Goal: Task Accomplishment & Management: Manage account settings

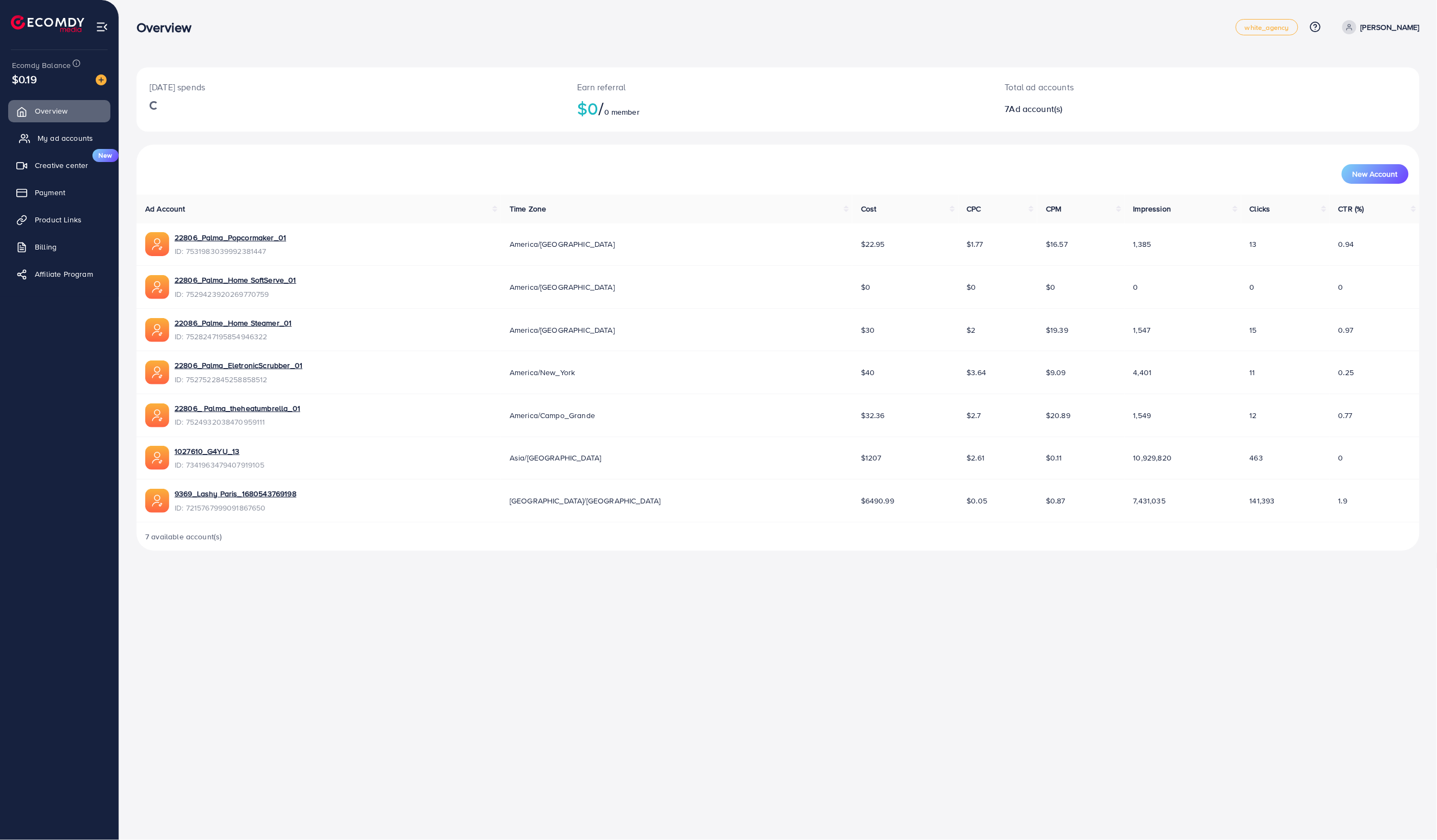
click at [71, 138] on span "My ad accounts" at bounding box center [65, 138] width 55 height 11
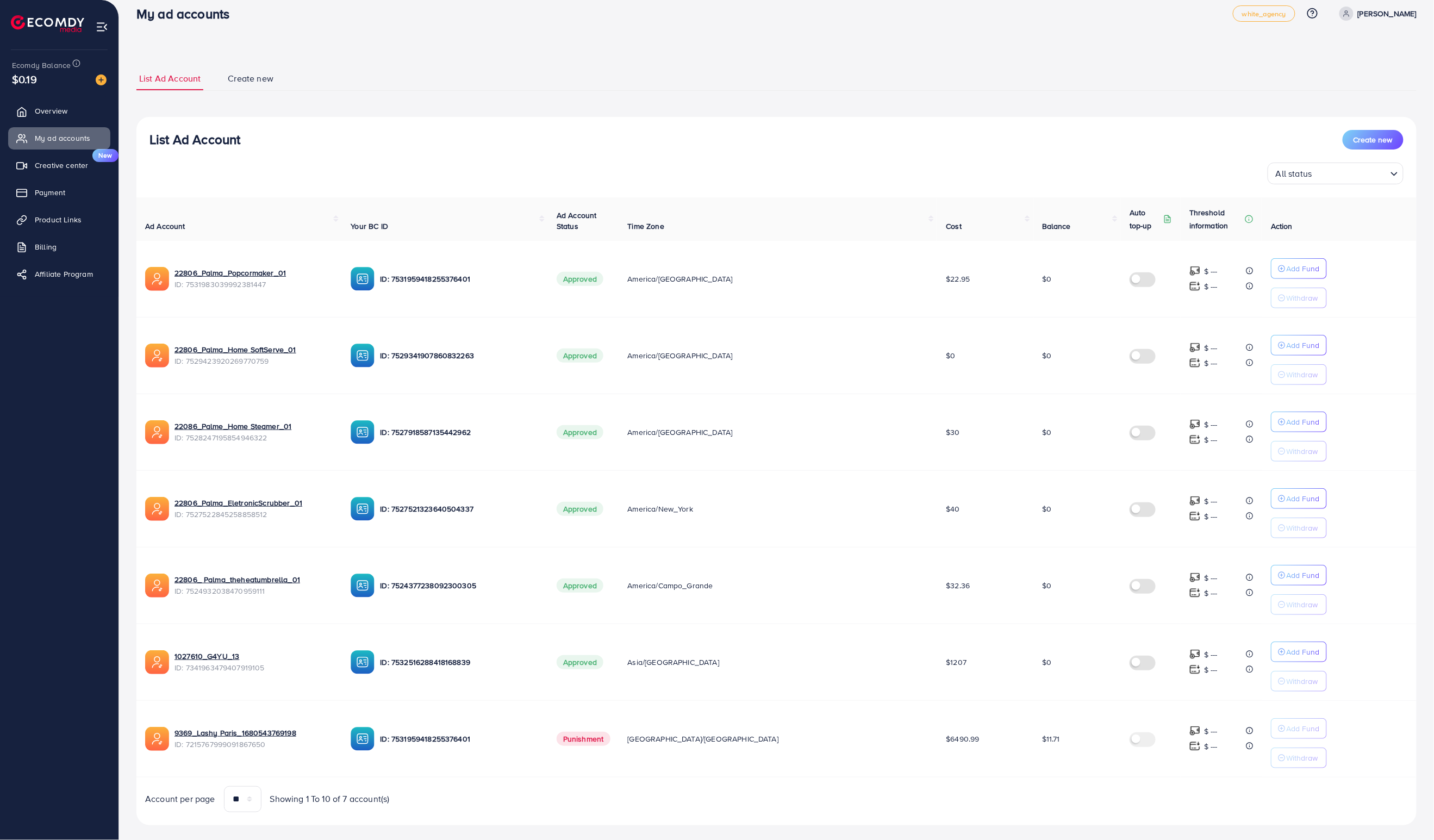
scroll to position [35, 0]
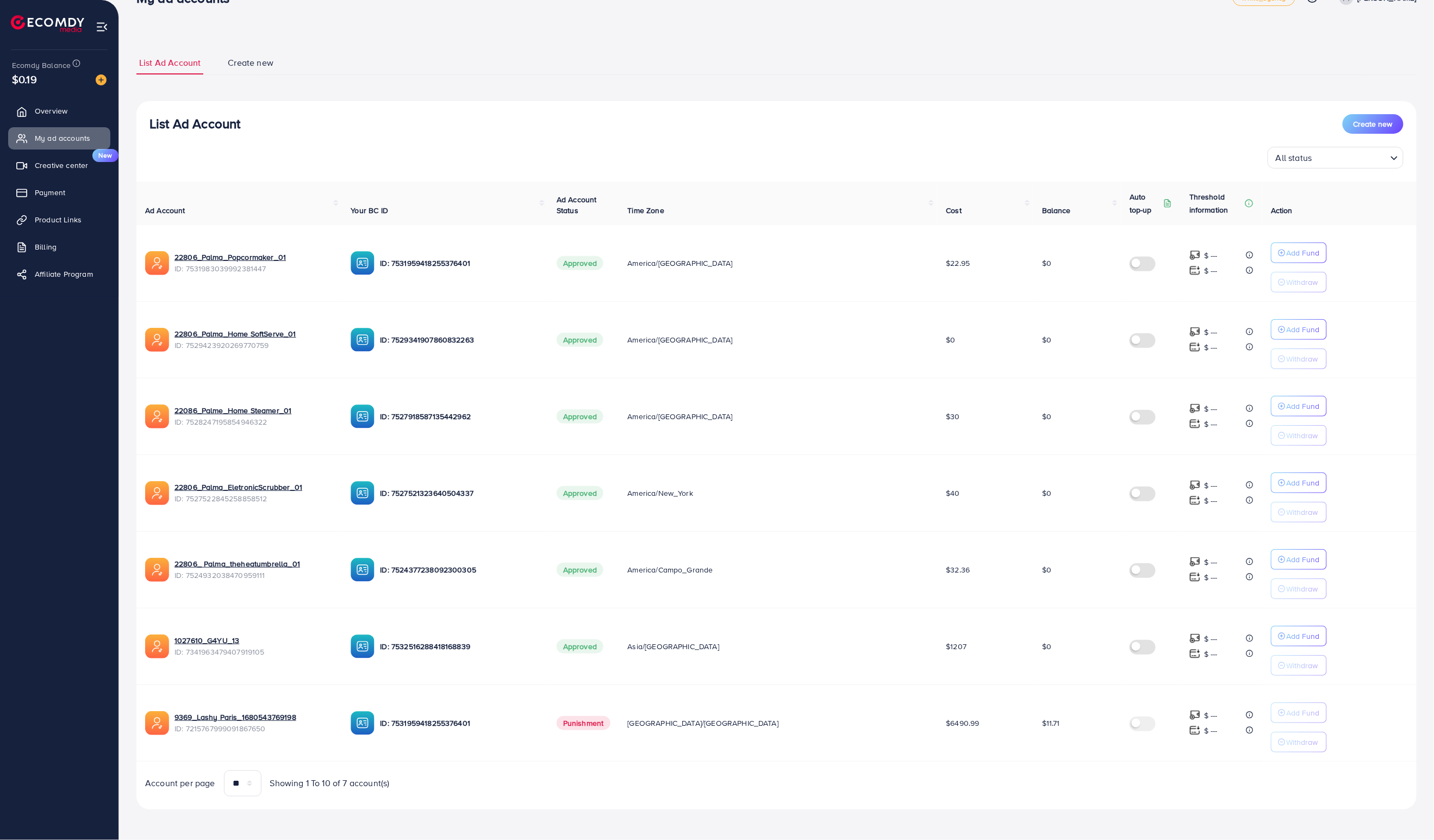
click at [619, 734] on td "Punishment" at bounding box center [584, 723] width 72 height 77
click at [614, 732] on td "Punishment" at bounding box center [584, 723] width 72 height 77
drag, startPoint x: 614, startPoint y: 732, endPoint x: 633, endPoint y: 733, distance: 19.0
click at [619, 733] on td "Punishment" at bounding box center [584, 723] width 72 height 77
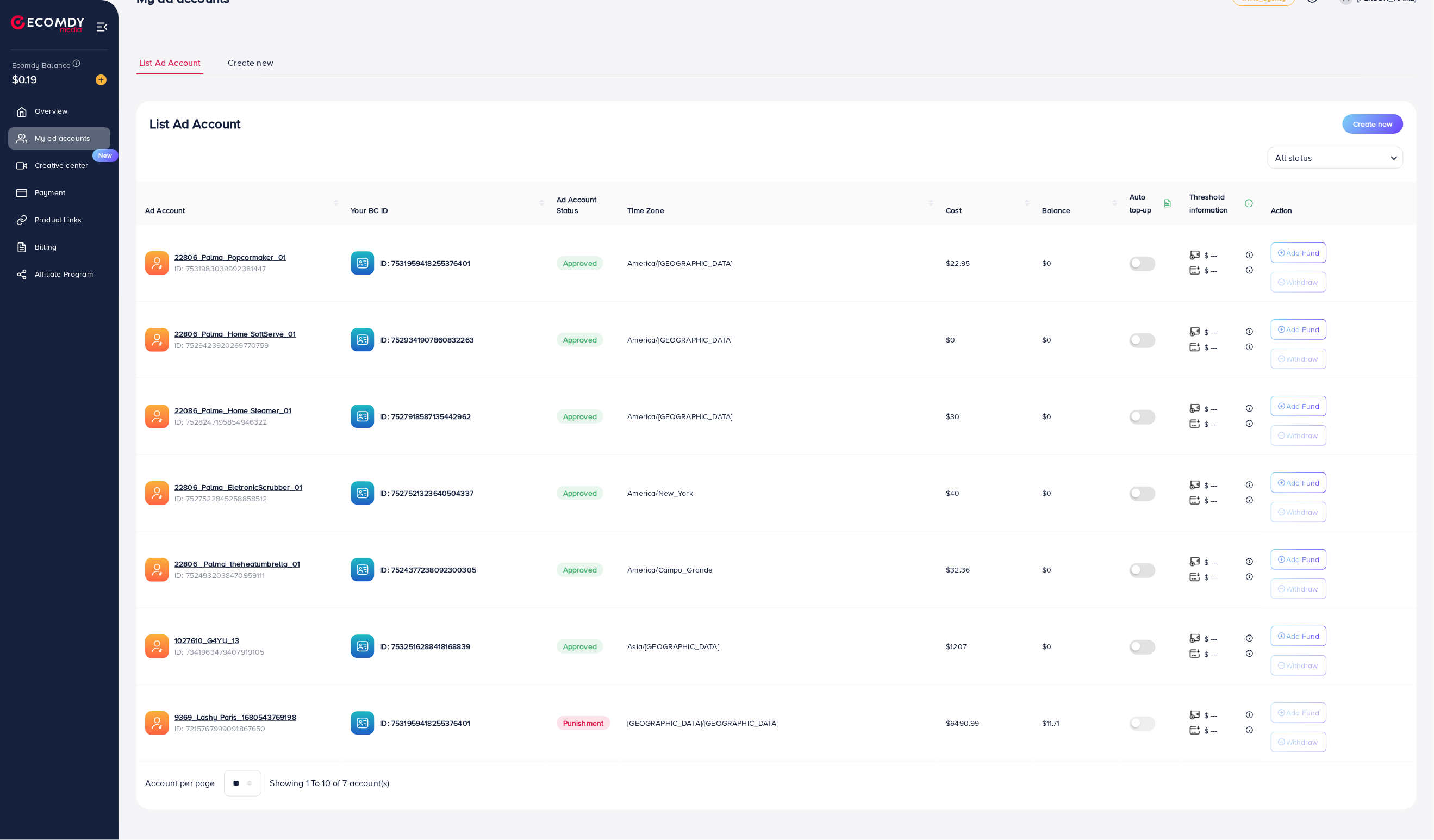
click at [619, 733] on td "Punishment" at bounding box center [584, 723] width 72 height 77
drag, startPoint x: 626, startPoint y: 723, endPoint x: 657, endPoint y: 724, distance: 31.0
click at [610, 724] on span "Punishment" at bounding box center [583, 723] width 54 height 14
click at [610, 725] on span "Punishment" at bounding box center [583, 723] width 54 height 14
click at [610, 724] on span "Punishment" at bounding box center [583, 723] width 54 height 14
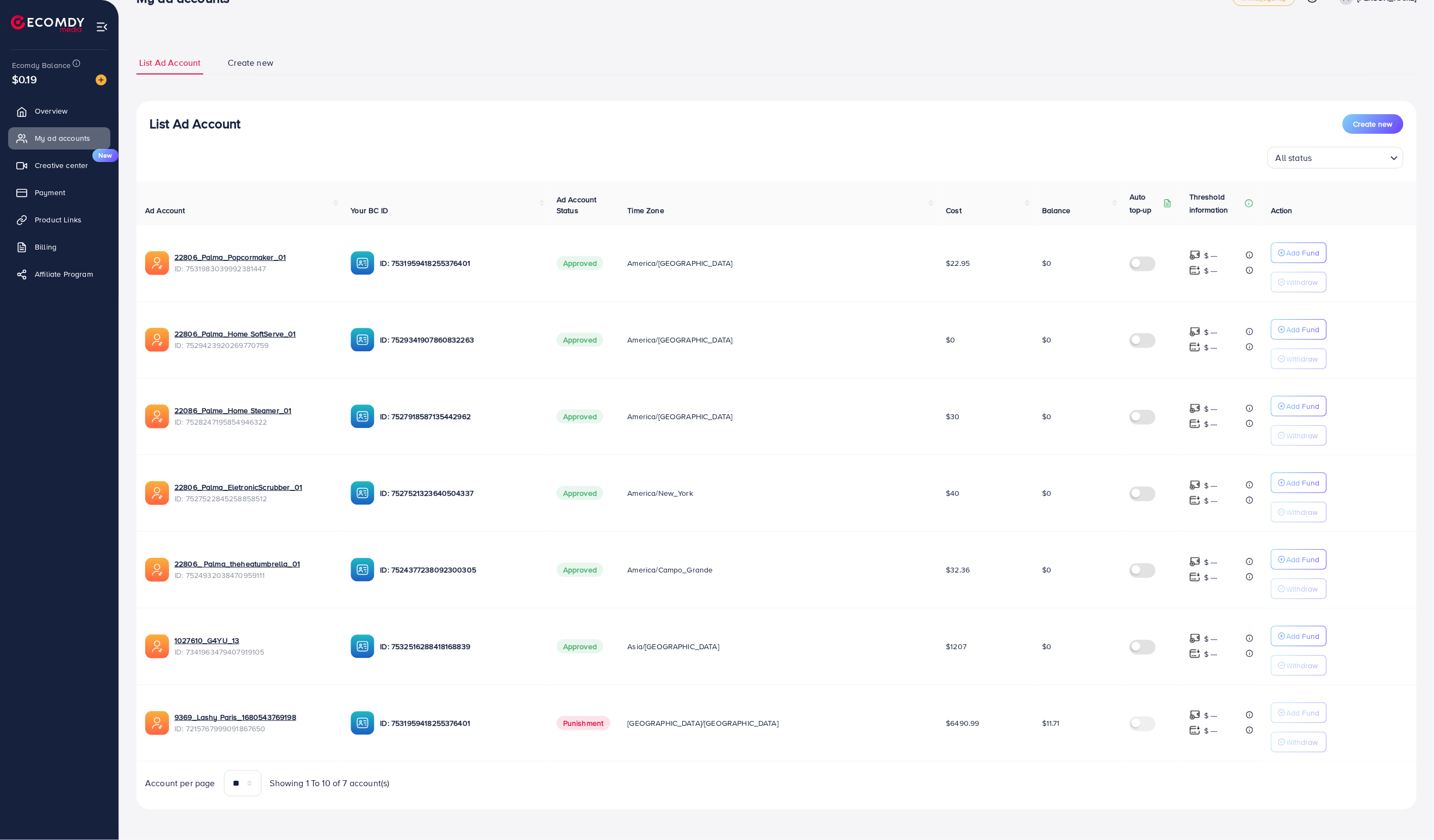
click at [610, 724] on span "Punishment" at bounding box center [583, 723] width 54 height 14
click at [619, 737] on td "Punishment" at bounding box center [584, 723] width 72 height 77
click at [683, 724] on span "[GEOGRAPHIC_DATA]/[GEOGRAPHIC_DATA]" at bounding box center [704, 724] width 151 height 11
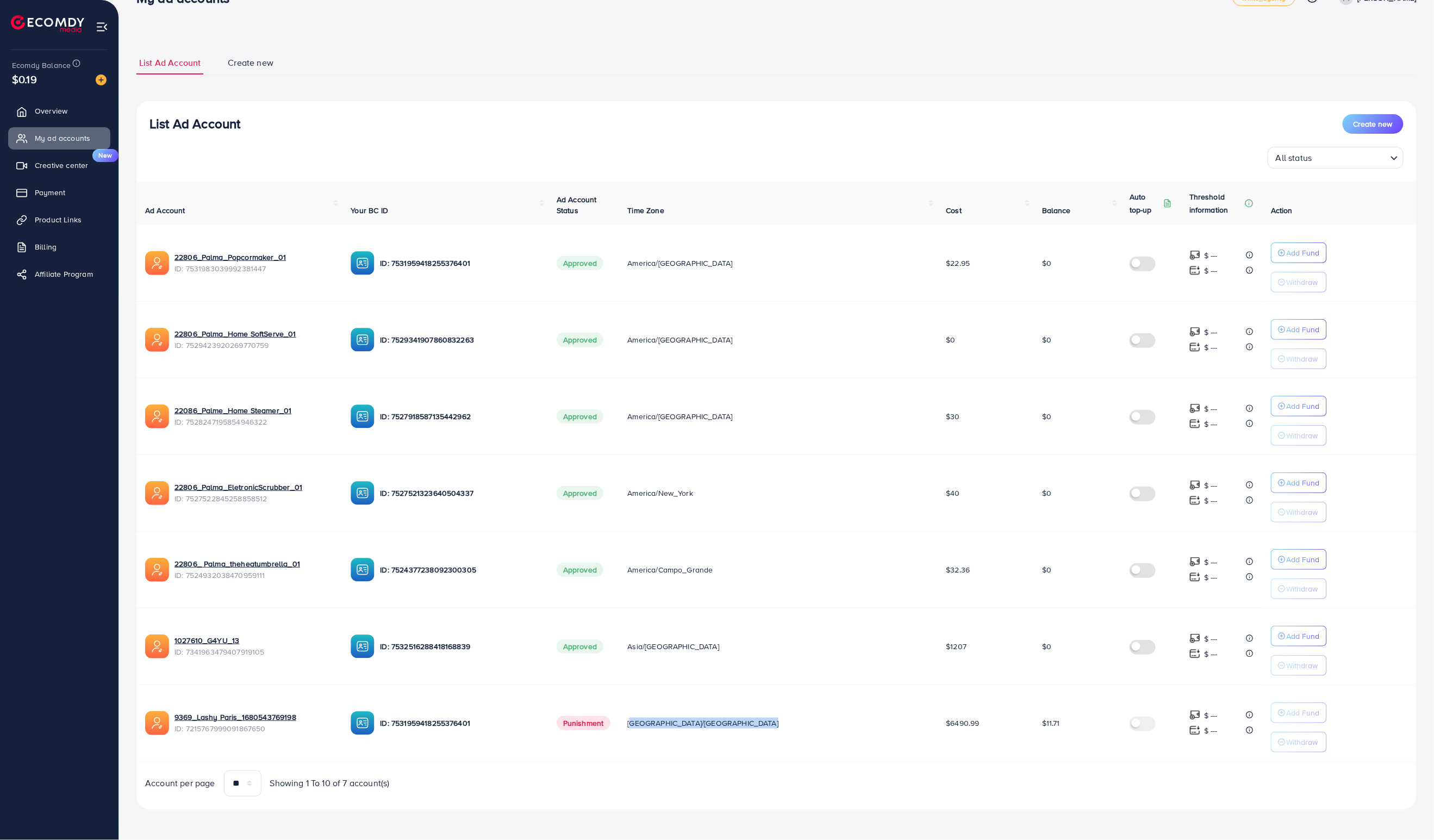
click at [691, 734] on td "[GEOGRAPHIC_DATA]/[GEOGRAPHIC_DATA]" at bounding box center [779, 723] width 319 height 77
click at [691, 724] on span "[GEOGRAPHIC_DATA]/[GEOGRAPHIC_DATA]" at bounding box center [704, 724] width 151 height 11
click at [724, 727] on span "[GEOGRAPHIC_DATA]/[GEOGRAPHIC_DATA]" at bounding box center [704, 724] width 151 height 11
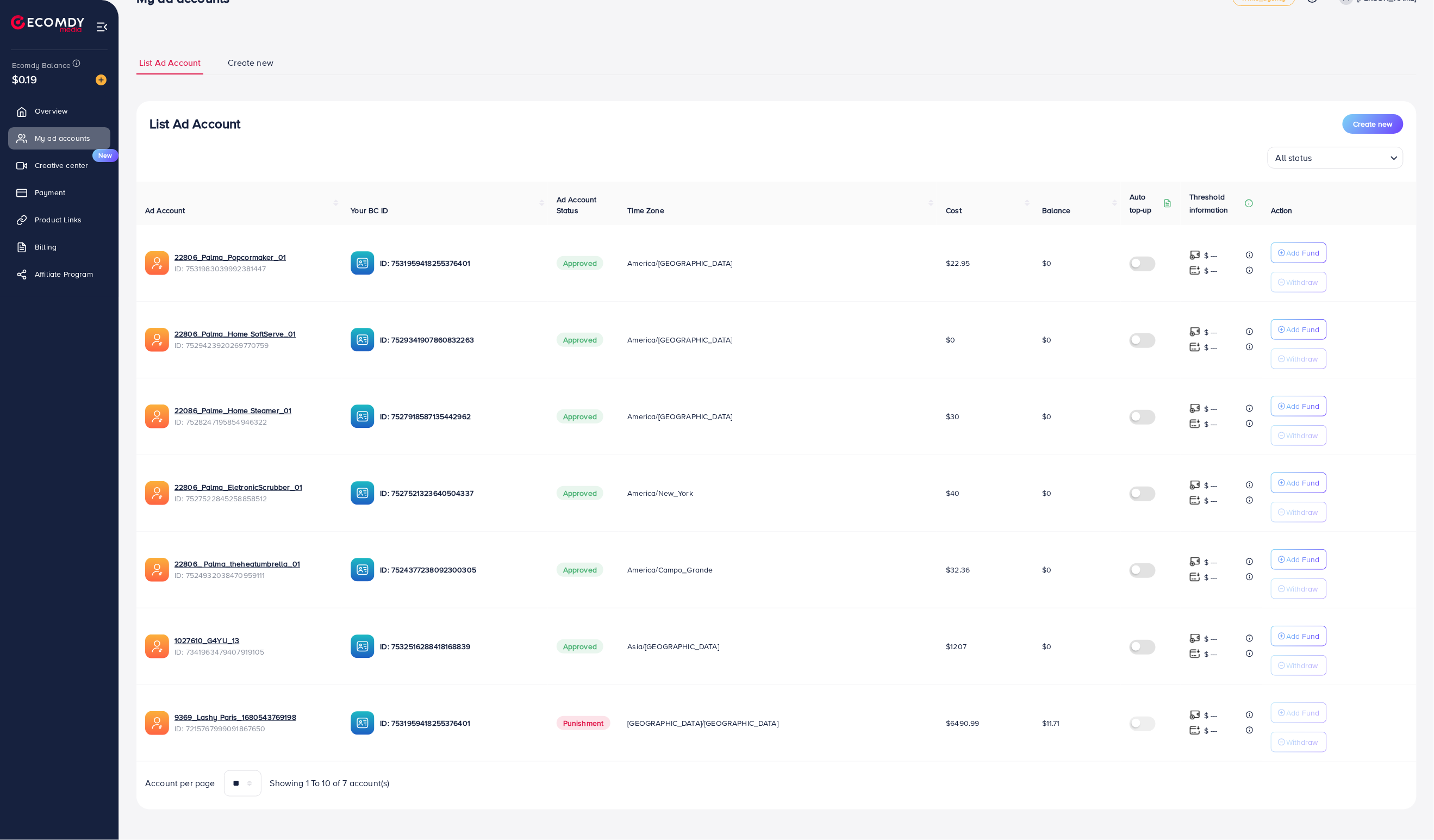
click at [691, 733] on td "[GEOGRAPHIC_DATA]/[GEOGRAPHIC_DATA]" at bounding box center [779, 723] width 319 height 77
drag, startPoint x: 691, startPoint y: 733, endPoint x: 713, endPoint y: 731, distance: 22.1
click at [693, 732] on td "[GEOGRAPHIC_DATA]/[GEOGRAPHIC_DATA]" at bounding box center [779, 723] width 319 height 77
click at [713, 731] on td "[GEOGRAPHIC_DATA]/[GEOGRAPHIC_DATA]" at bounding box center [779, 723] width 319 height 77
drag, startPoint x: 713, startPoint y: 731, endPoint x: 691, endPoint y: 733, distance: 22.1
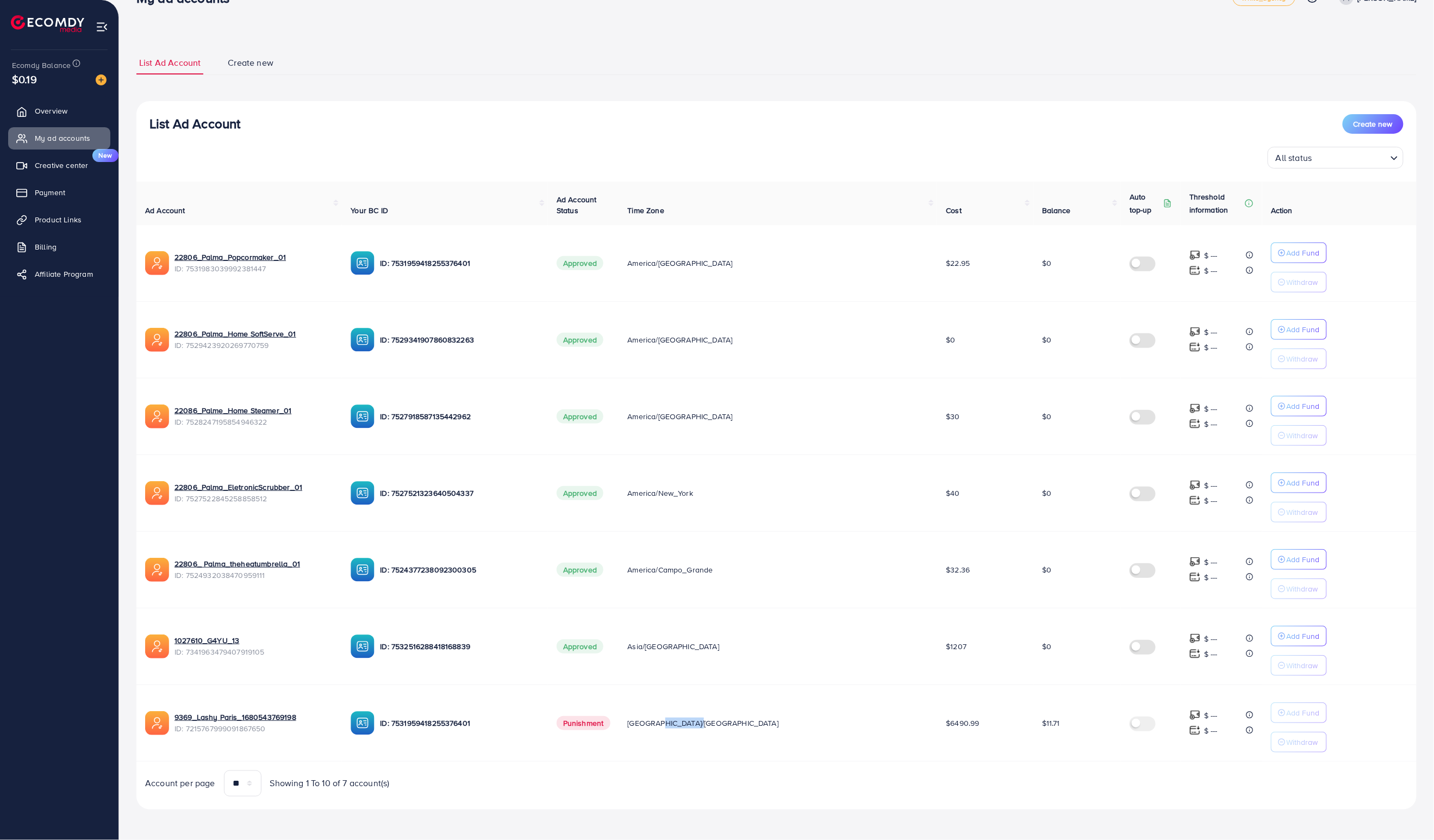
click at [701, 732] on td "[GEOGRAPHIC_DATA]/[GEOGRAPHIC_DATA]" at bounding box center [779, 723] width 319 height 77
click at [691, 733] on td "[GEOGRAPHIC_DATA]/[GEOGRAPHIC_DATA]" at bounding box center [779, 723] width 319 height 77
click at [717, 733] on td "[GEOGRAPHIC_DATA]/[GEOGRAPHIC_DATA]" at bounding box center [779, 723] width 319 height 77
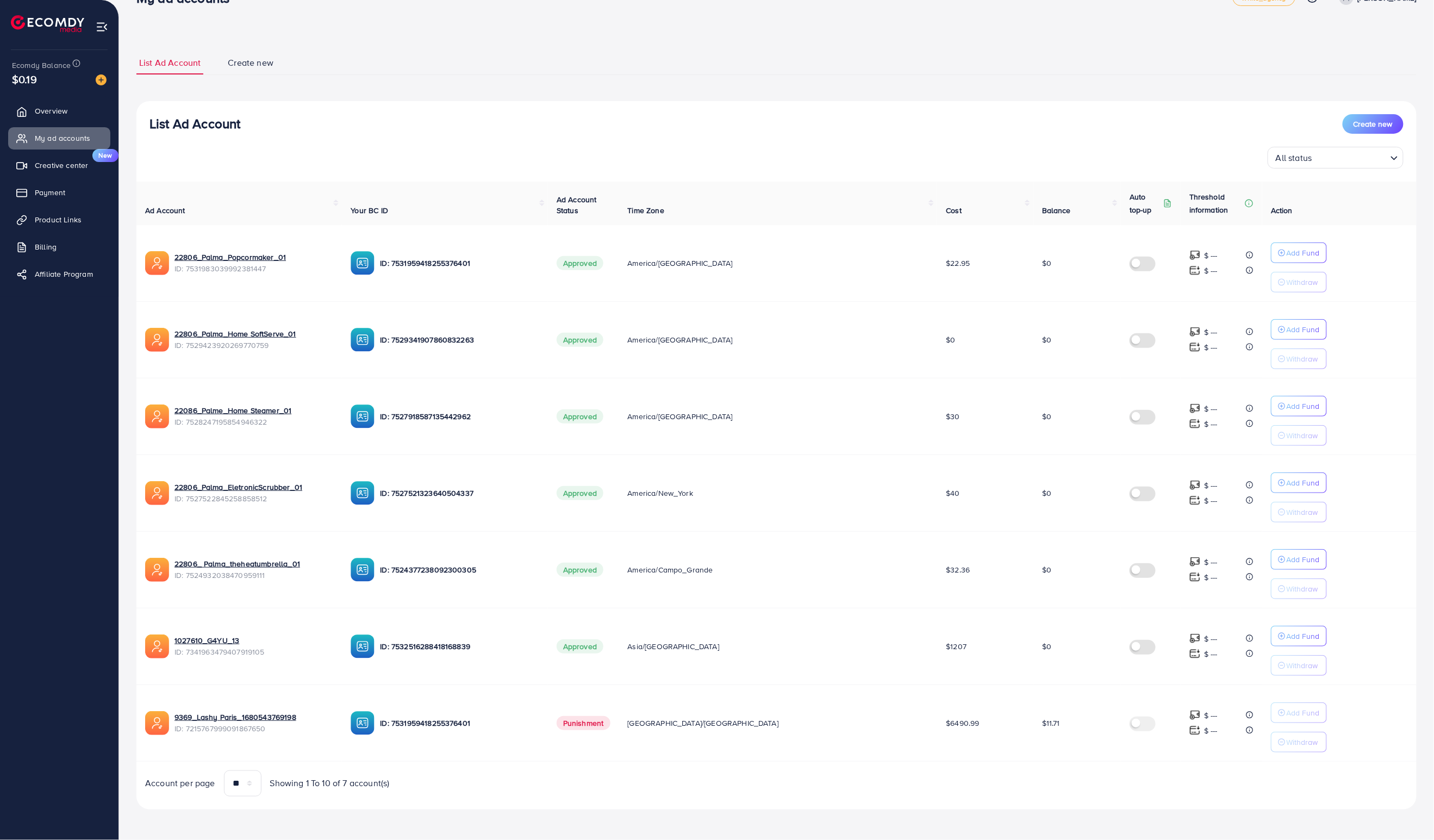
click at [688, 733] on td "[GEOGRAPHIC_DATA]/[GEOGRAPHIC_DATA]" at bounding box center [779, 723] width 319 height 77
click at [712, 733] on td "[GEOGRAPHIC_DATA]/[GEOGRAPHIC_DATA]" at bounding box center [779, 723] width 319 height 77
click at [689, 734] on td "[GEOGRAPHIC_DATA]/[GEOGRAPHIC_DATA]" at bounding box center [779, 723] width 319 height 77
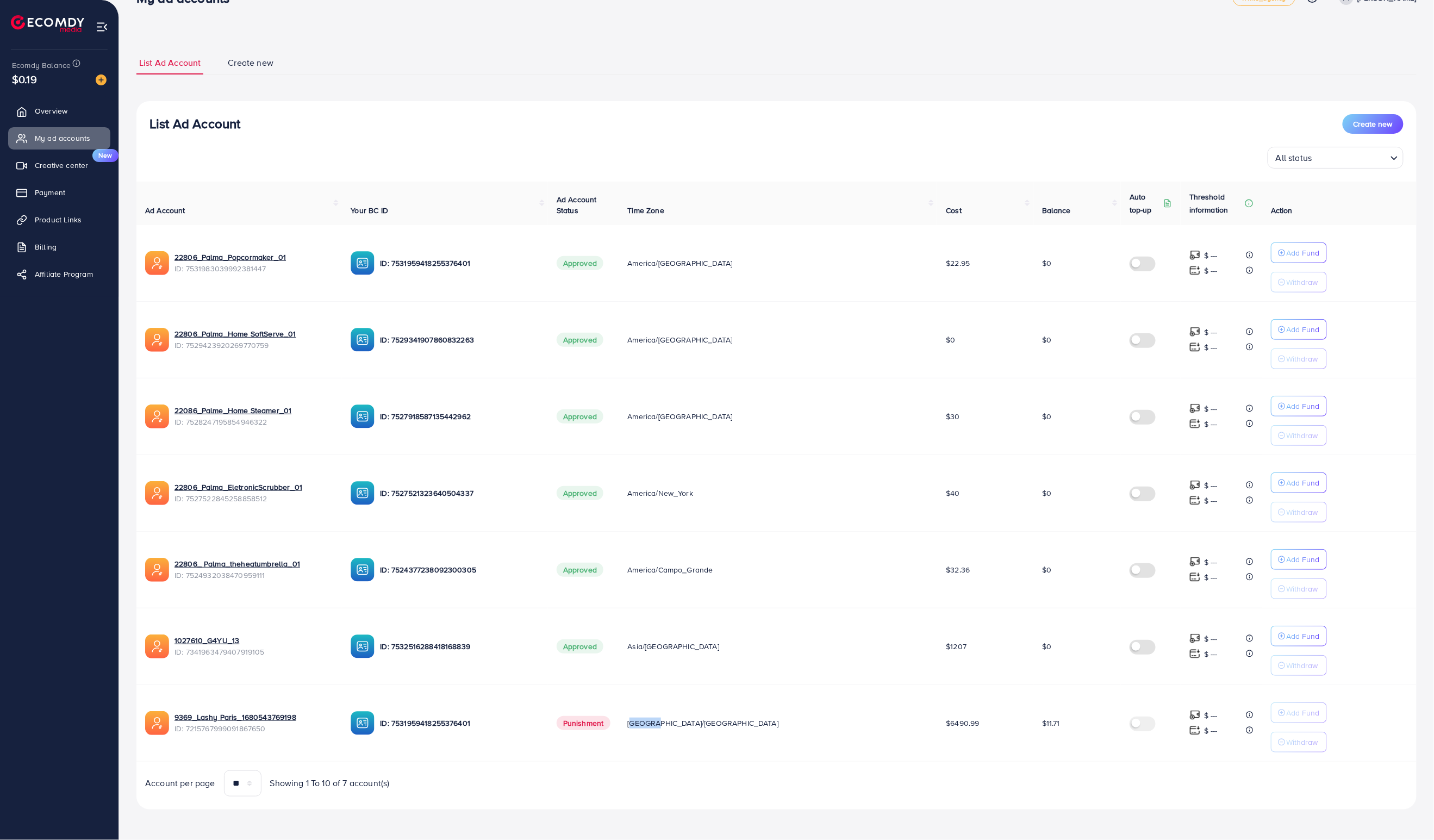
click at [689, 733] on td "[GEOGRAPHIC_DATA]/[GEOGRAPHIC_DATA]" at bounding box center [779, 723] width 319 height 77
click at [710, 734] on td "[GEOGRAPHIC_DATA]/[GEOGRAPHIC_DATA]" at bounding box center [779, 723] width 319 height 77
